Goal: Information Seeking & Learning: Find specific fact

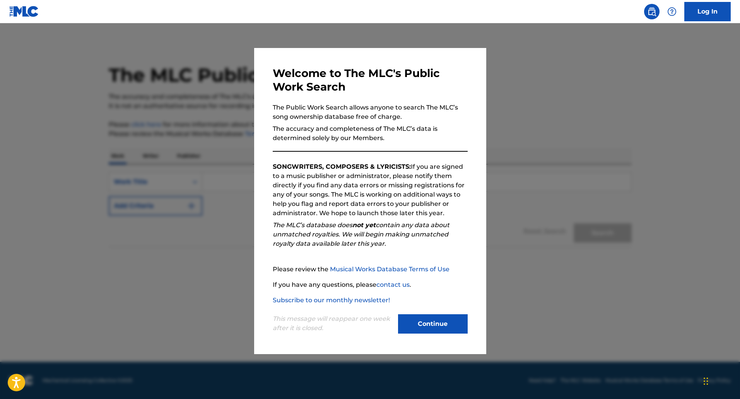
click at [453, 320] on button "Continue" at bounding box center [433, 323] width 70 height 19
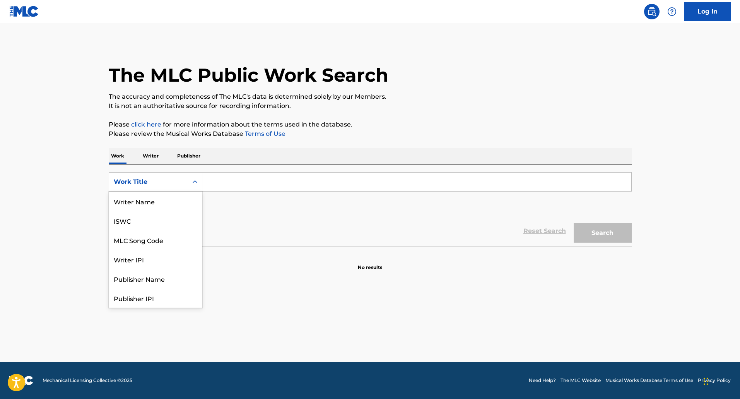
scroll to position [39, 0]
click at [200, 178] on div "Search Form" at bounding box center [195, 182] width 14 height 14
click at [161, 206] on div "MLC Song Code" at bounding box center [155, 200] width 93 height 19
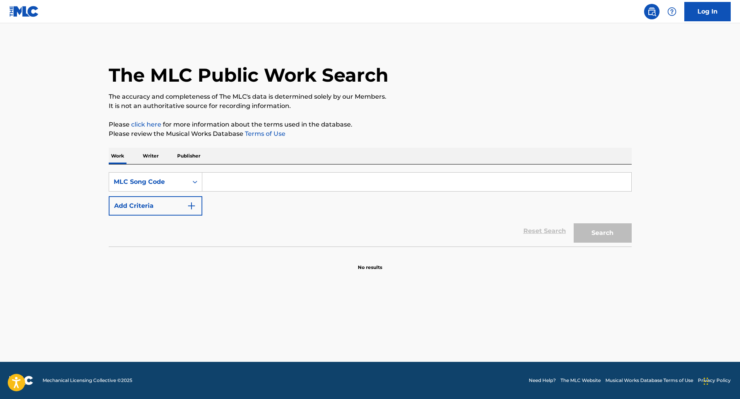
click at [260, 177] on input "Search Form" at bounding box center [416, 181] width 429 height 19
paste input "S68NXT"
type input "S68NXT"
click at [574, 223] on button "Search" at bounding box center [603, 232] width 58 height 19
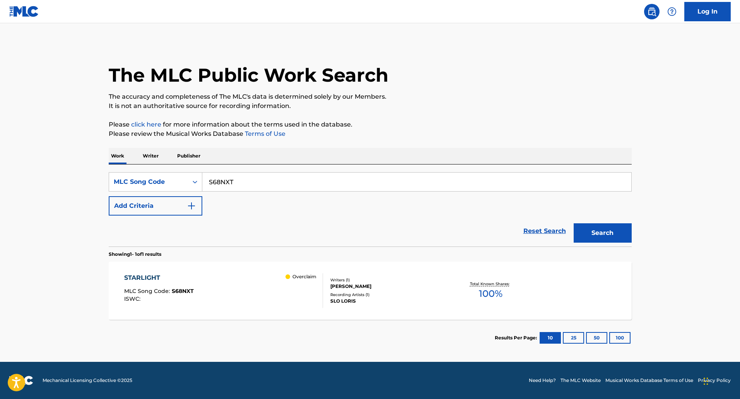
click at [164, 276] on div "STARLIGHT" at bounding box center [159, 277] width 70 height 9
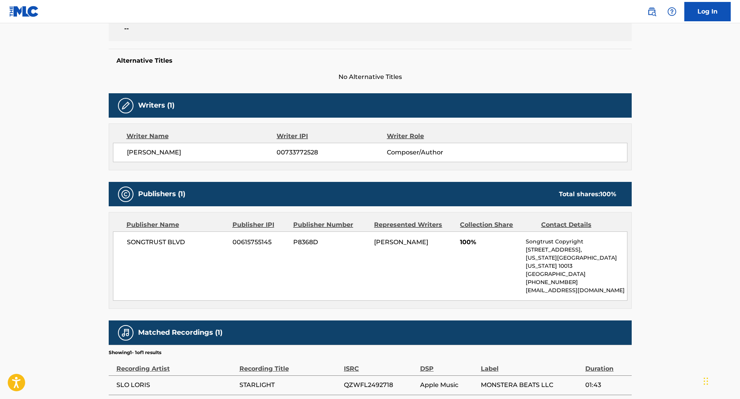
scroll to position [216, 0]
